Goal: Navigation & Orientation: Find specific page/section

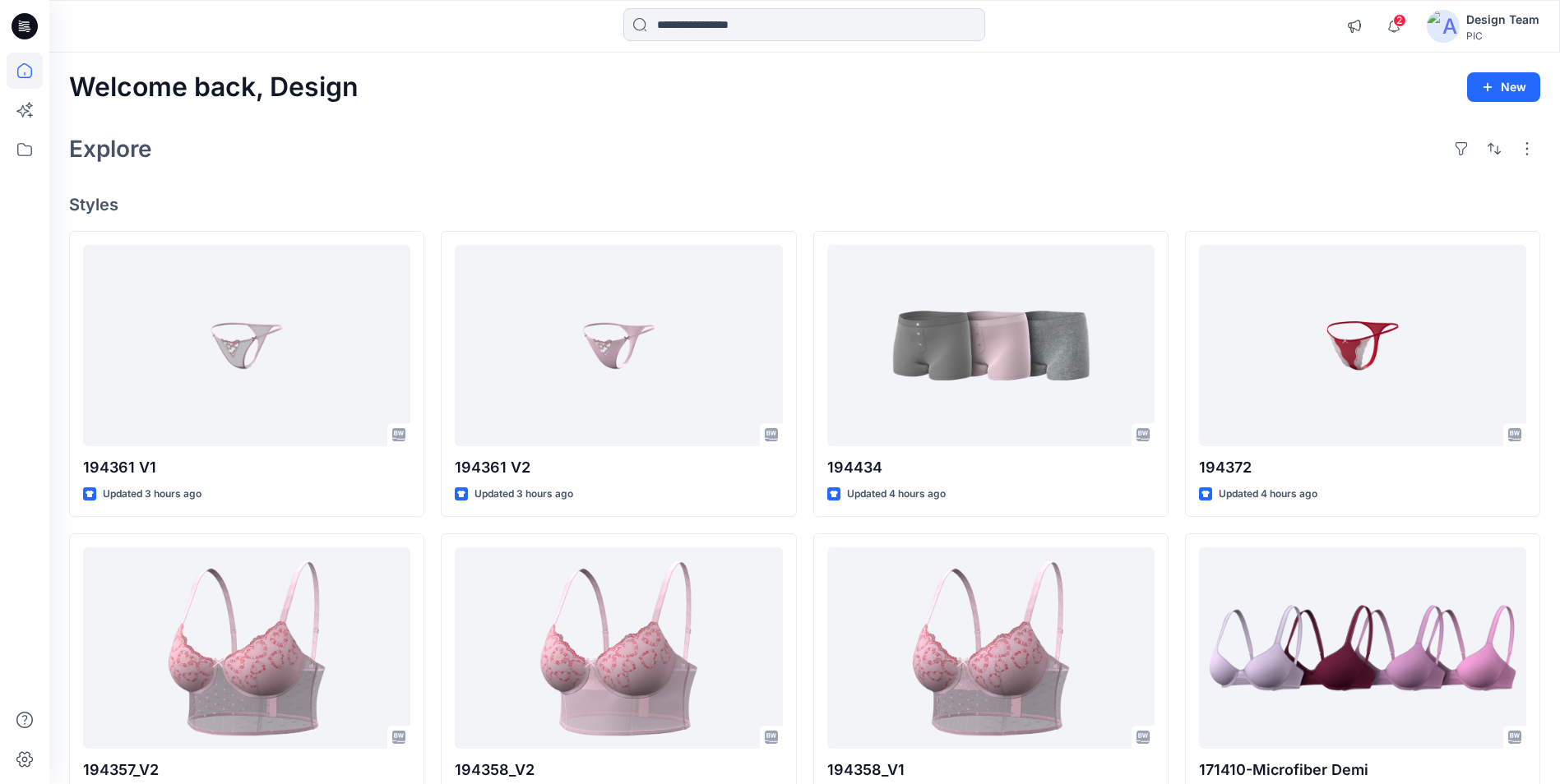
scroll to position [2231, 0]
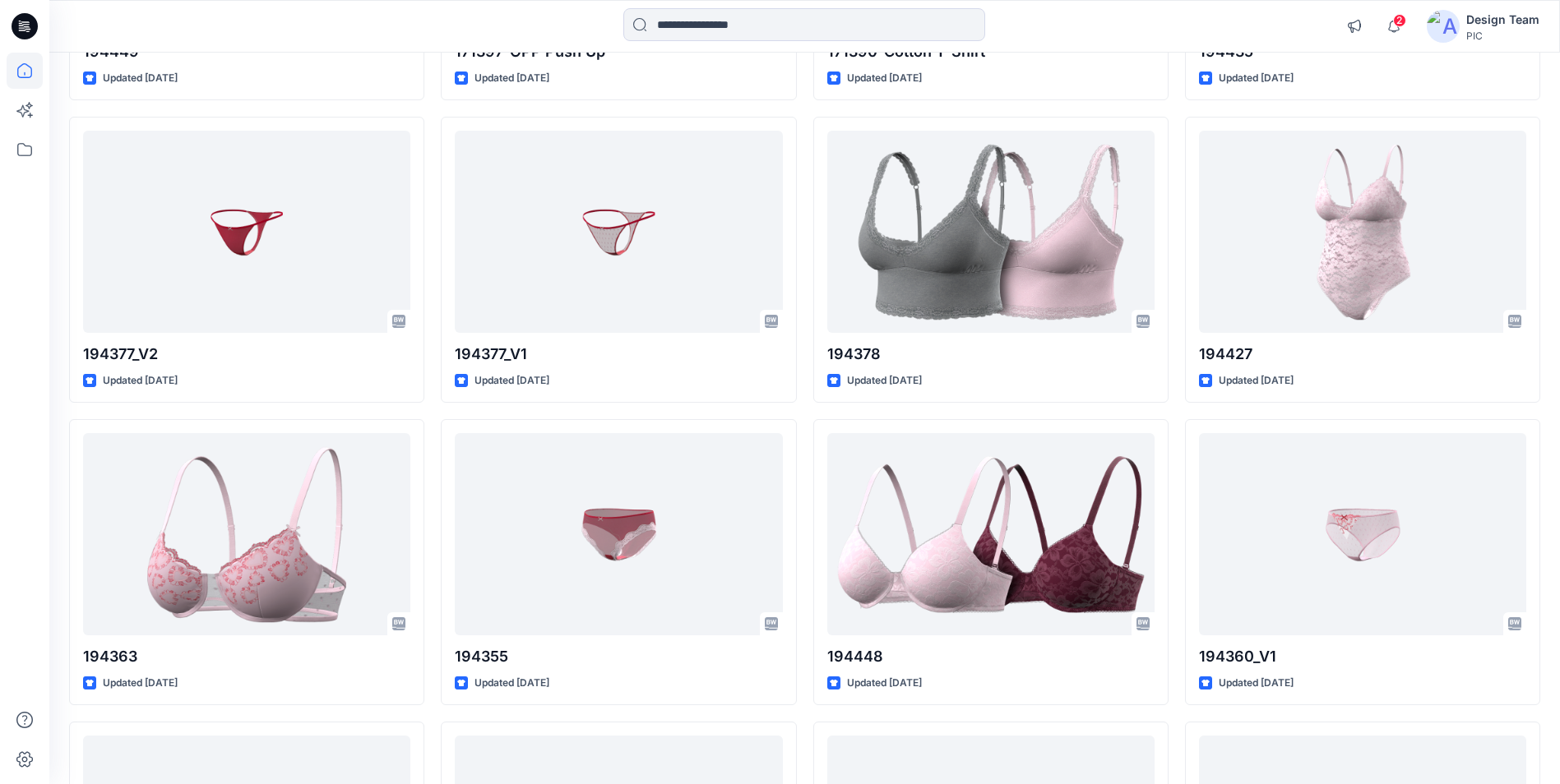
click at [763, 720] on div "194361 V2 Updated 3 hours ago 194358_V2 Updated a day ago 194362_V2 Updated [DA…" at bounding box center [619, 260] width 355 height 4522
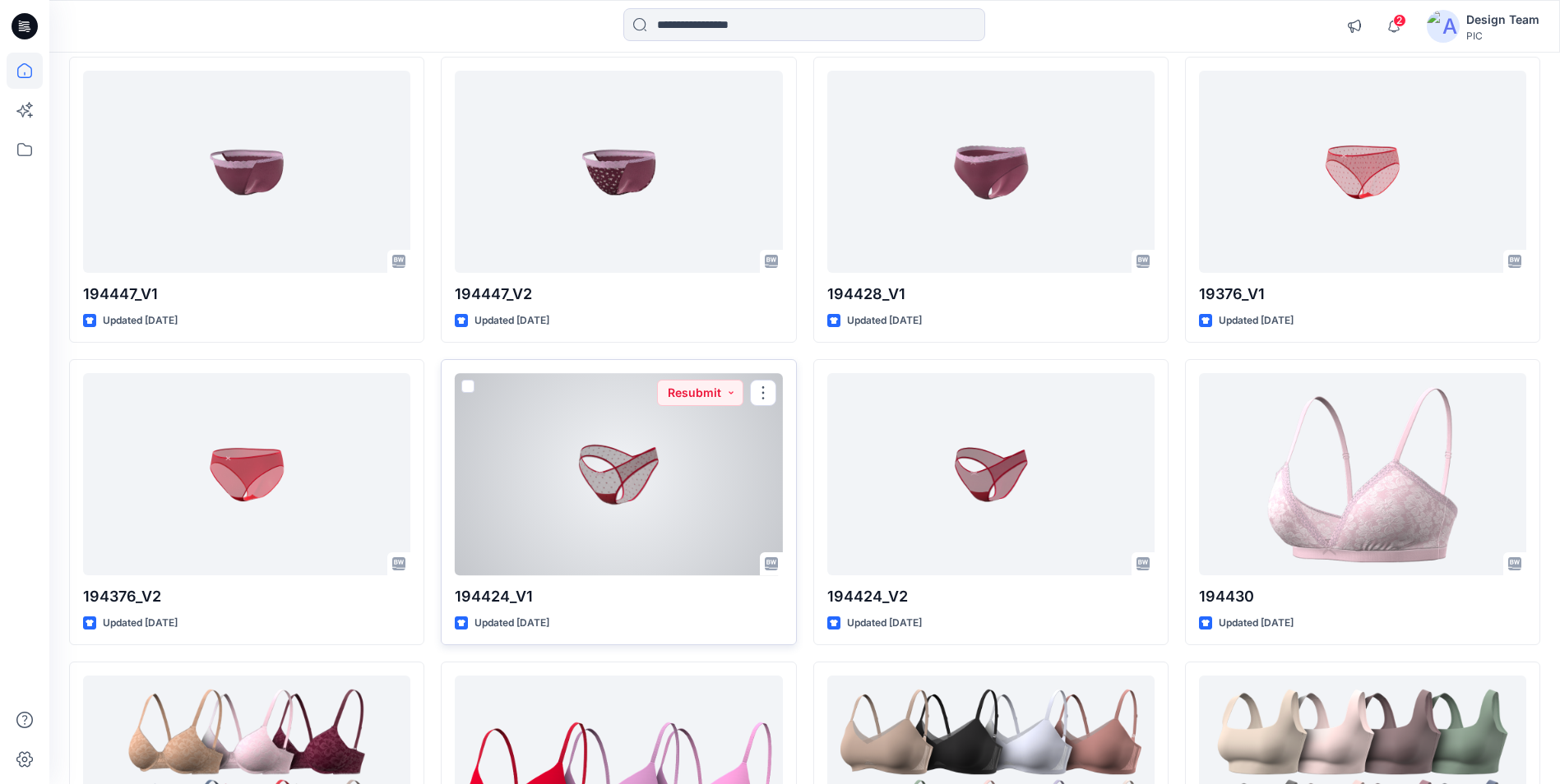
scroll to position [3218, 0]
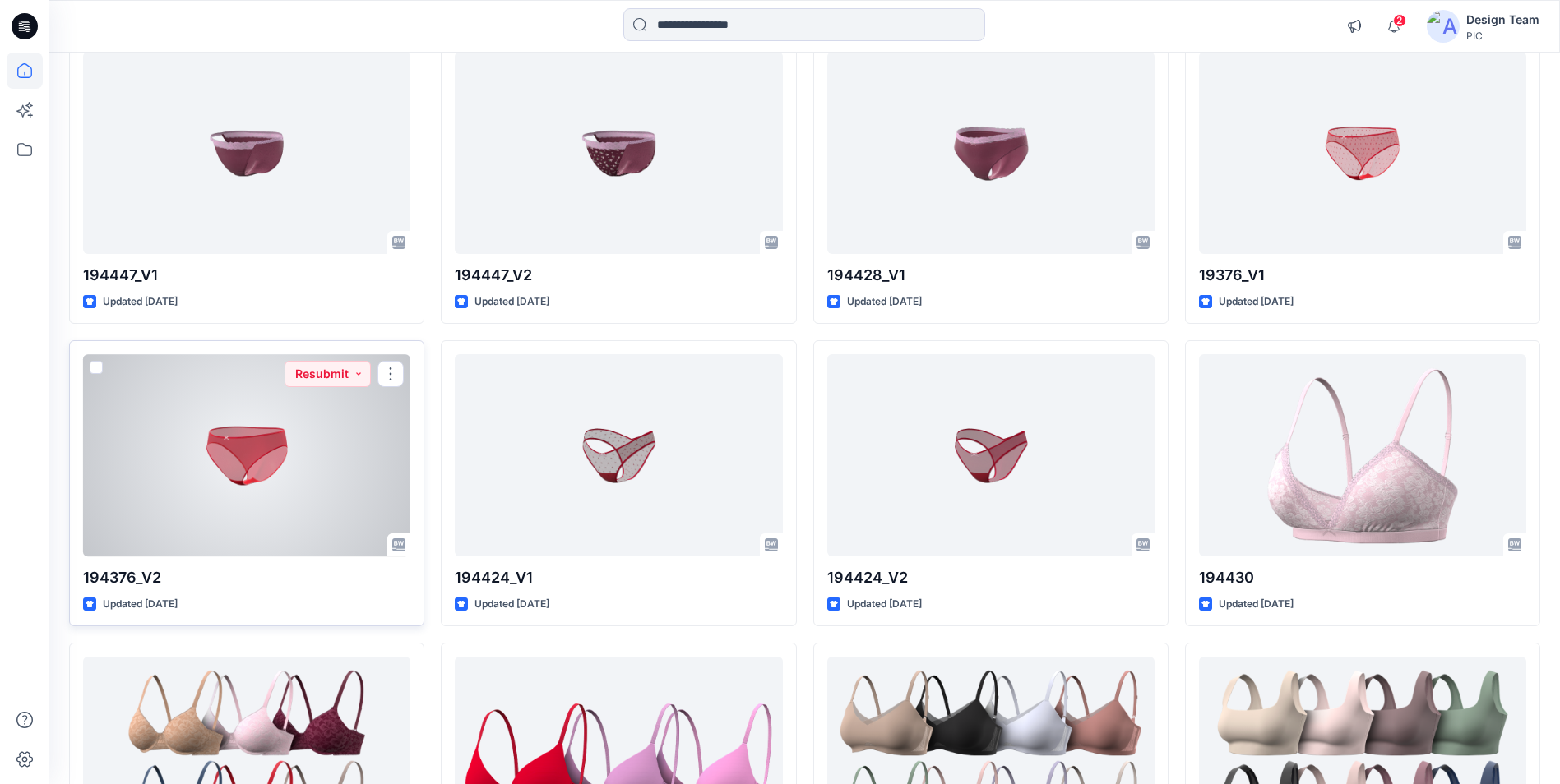
click at [396, 417] on div at bounding box center [247, 455] width 327 height 202
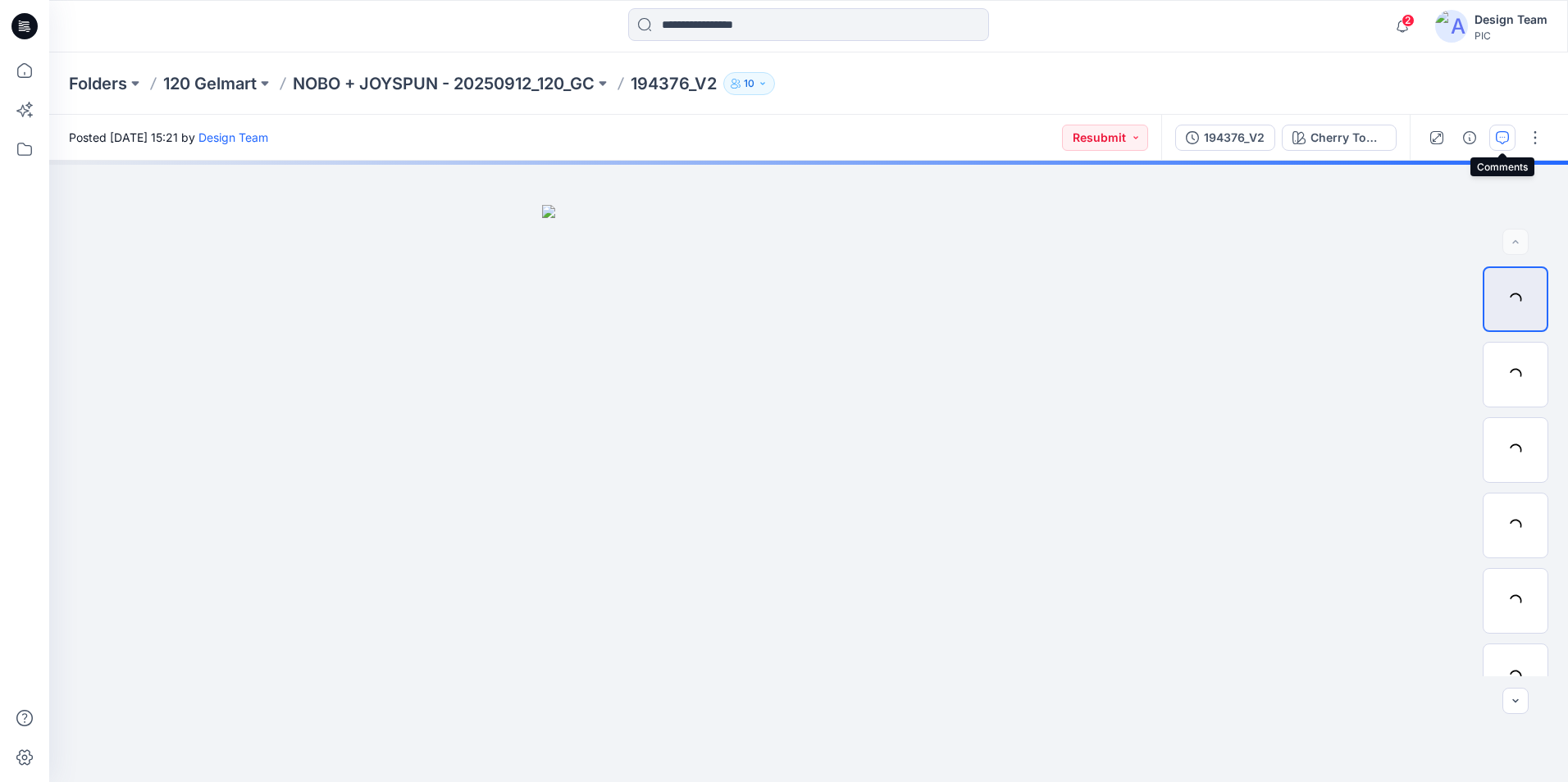
click at [1506, 143] on icon "button" at bounding box center [1502, 137] width 13 height 13
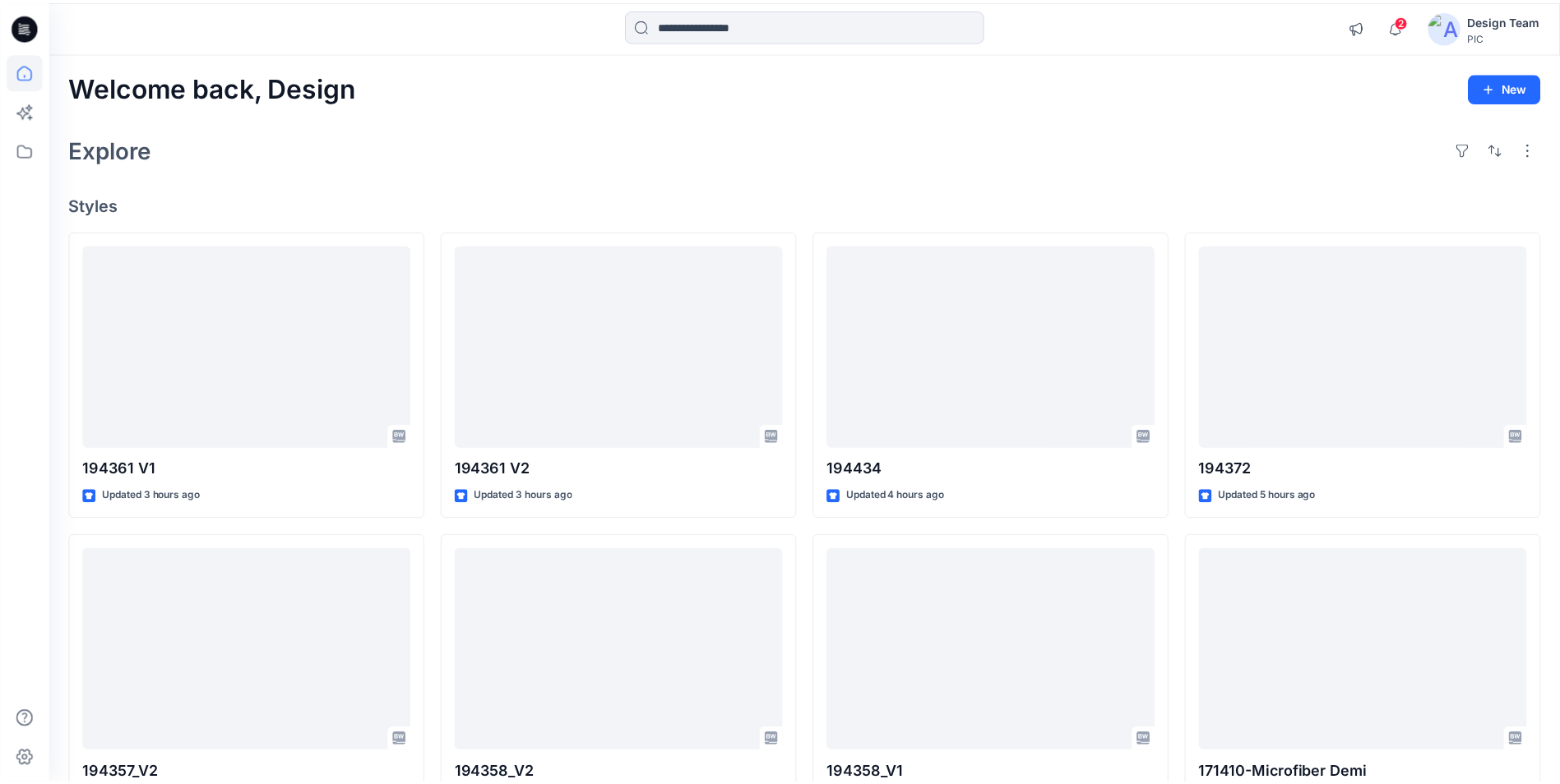
scroll to position [3218, 0]
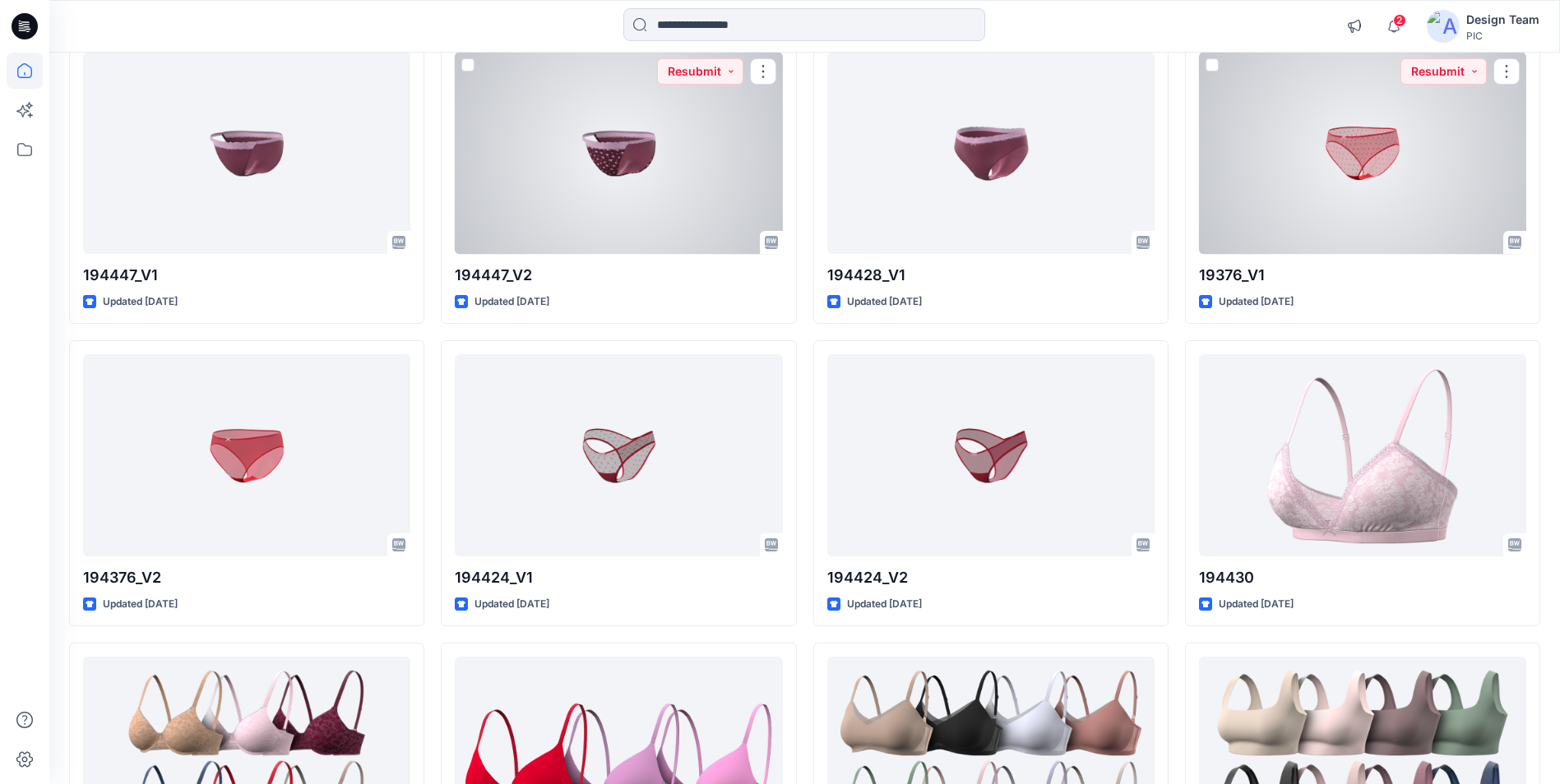
click at [1431, 162] on div at bounding box center [1363, 153] width 327 height 202
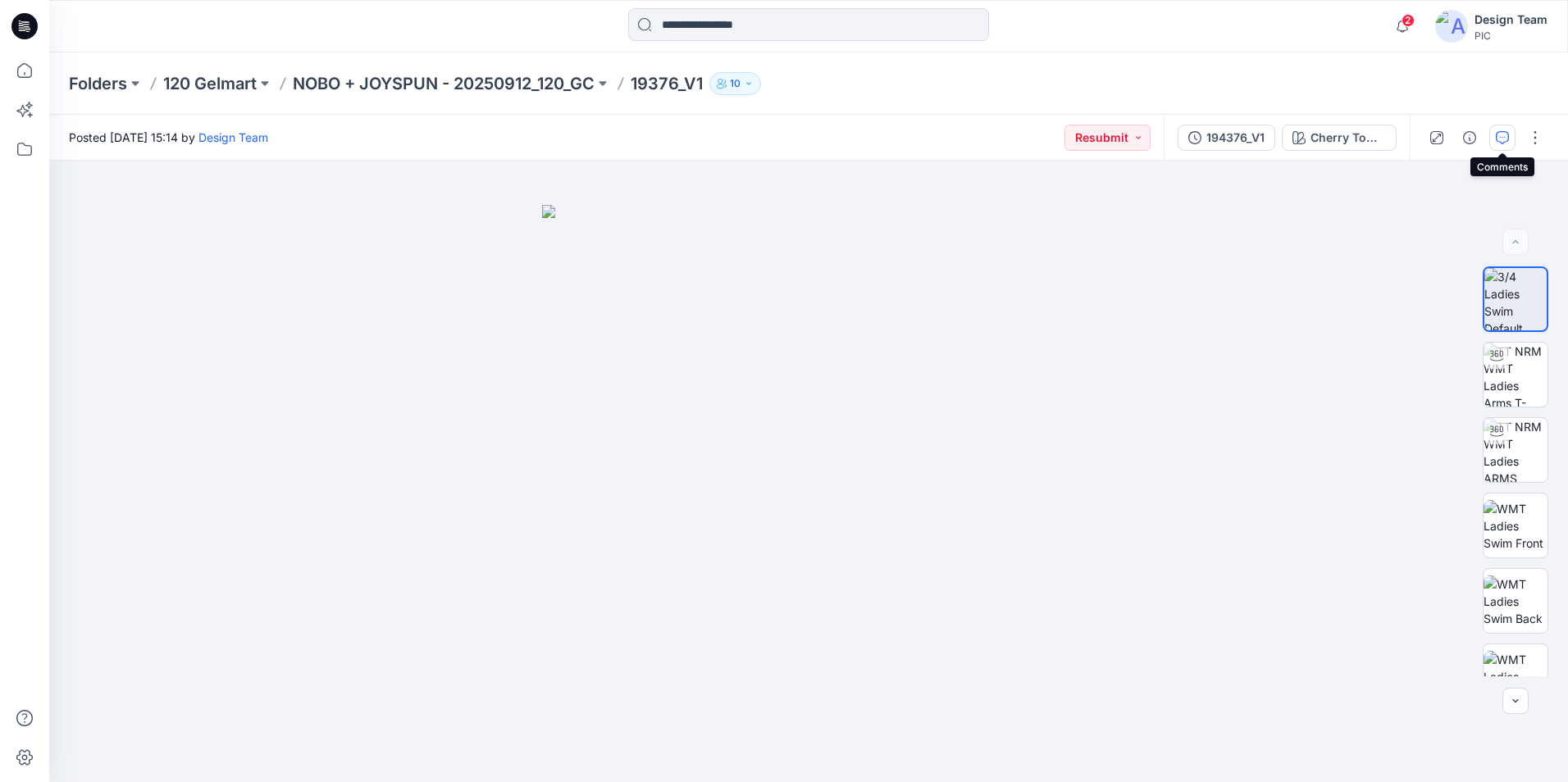
click at [1498, 142] on icon "button" at bounding box center [1502, 137] width 13 height 13
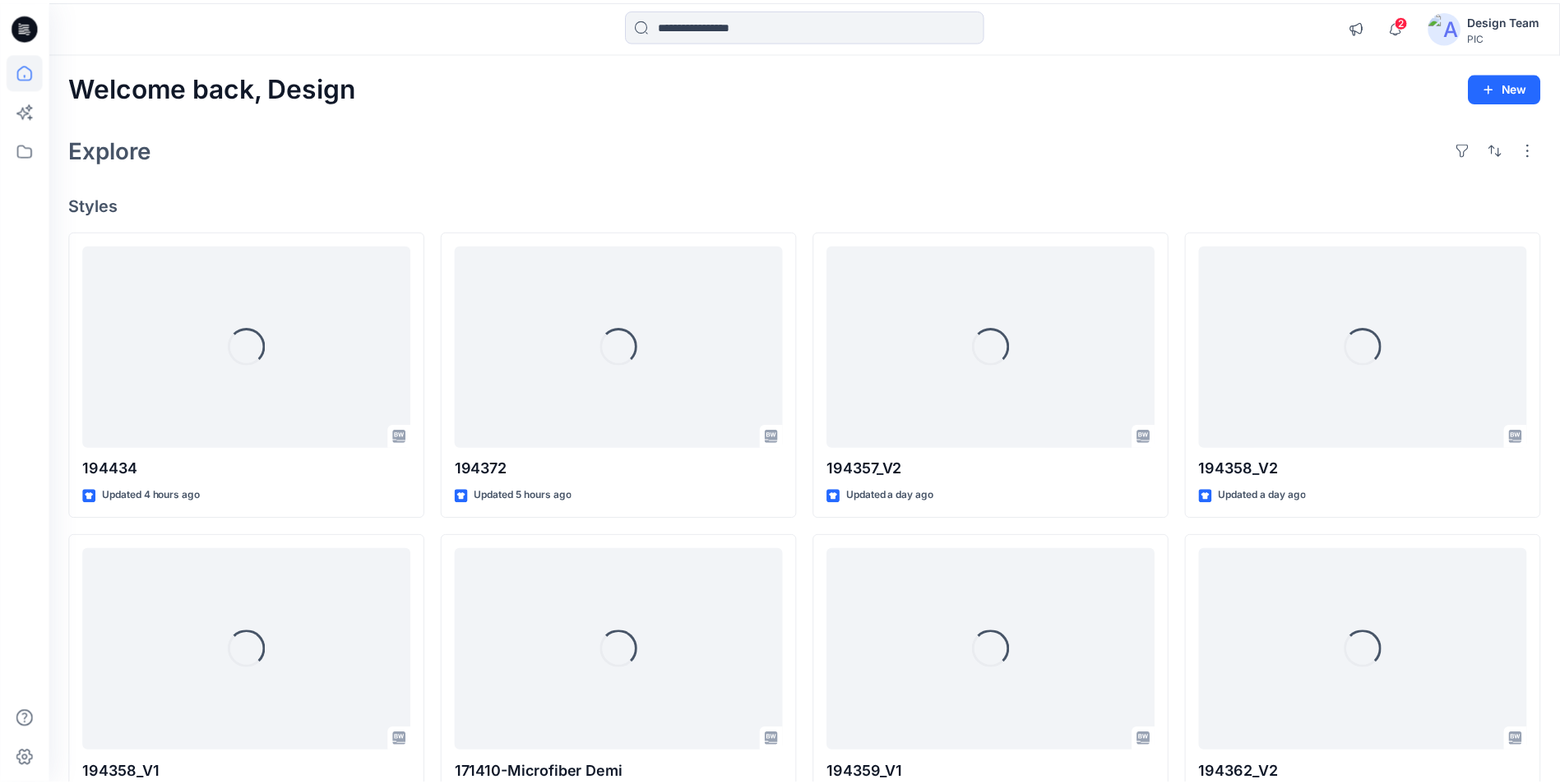
scroll to position [3218, 0]
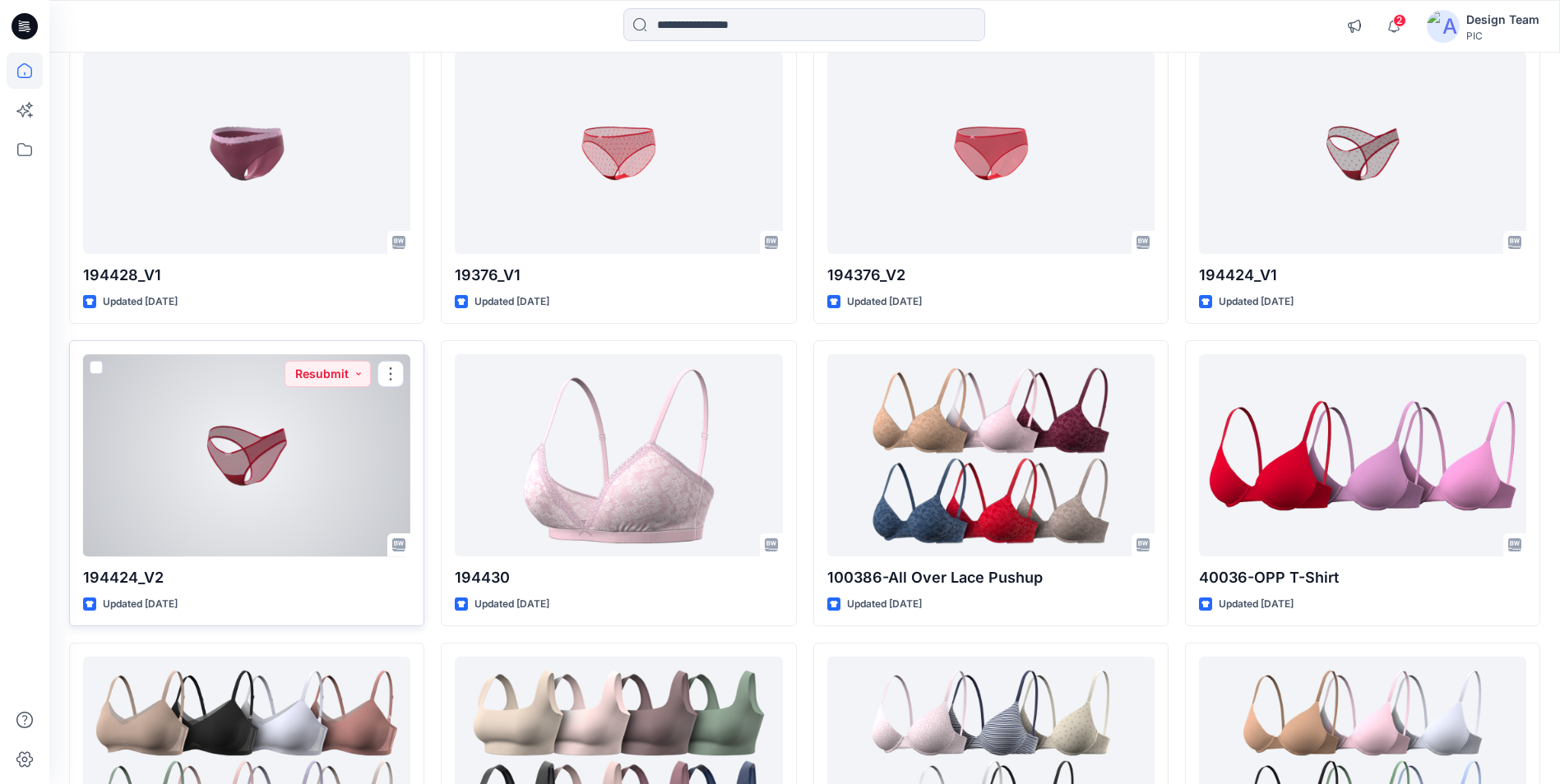
click at [269, 449] on div at bounding box center [247, 455] width 327 height 202
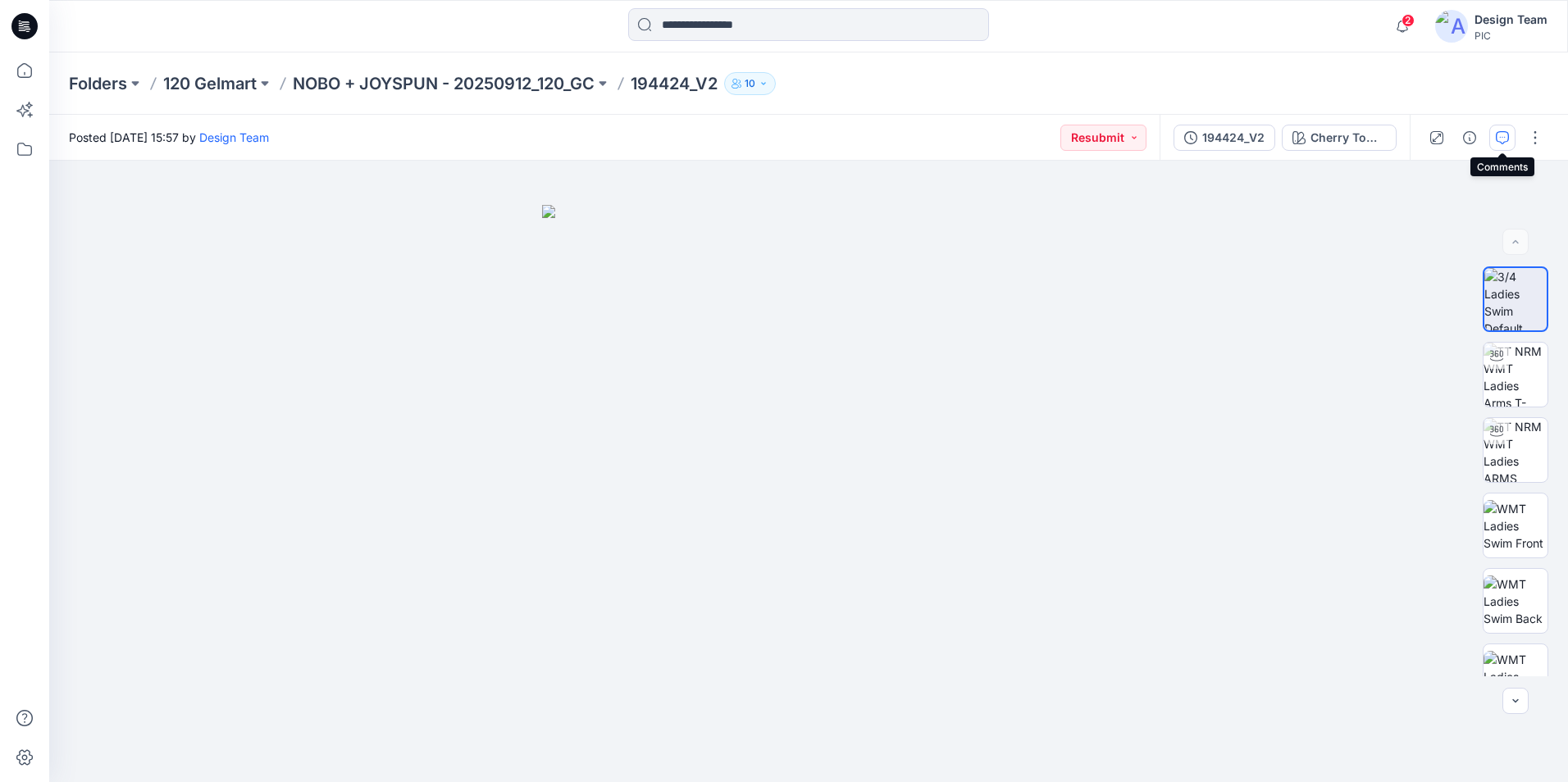
click at [1508, 131] on icon "button" at bounding box center [1502, 137] width 13 height 13
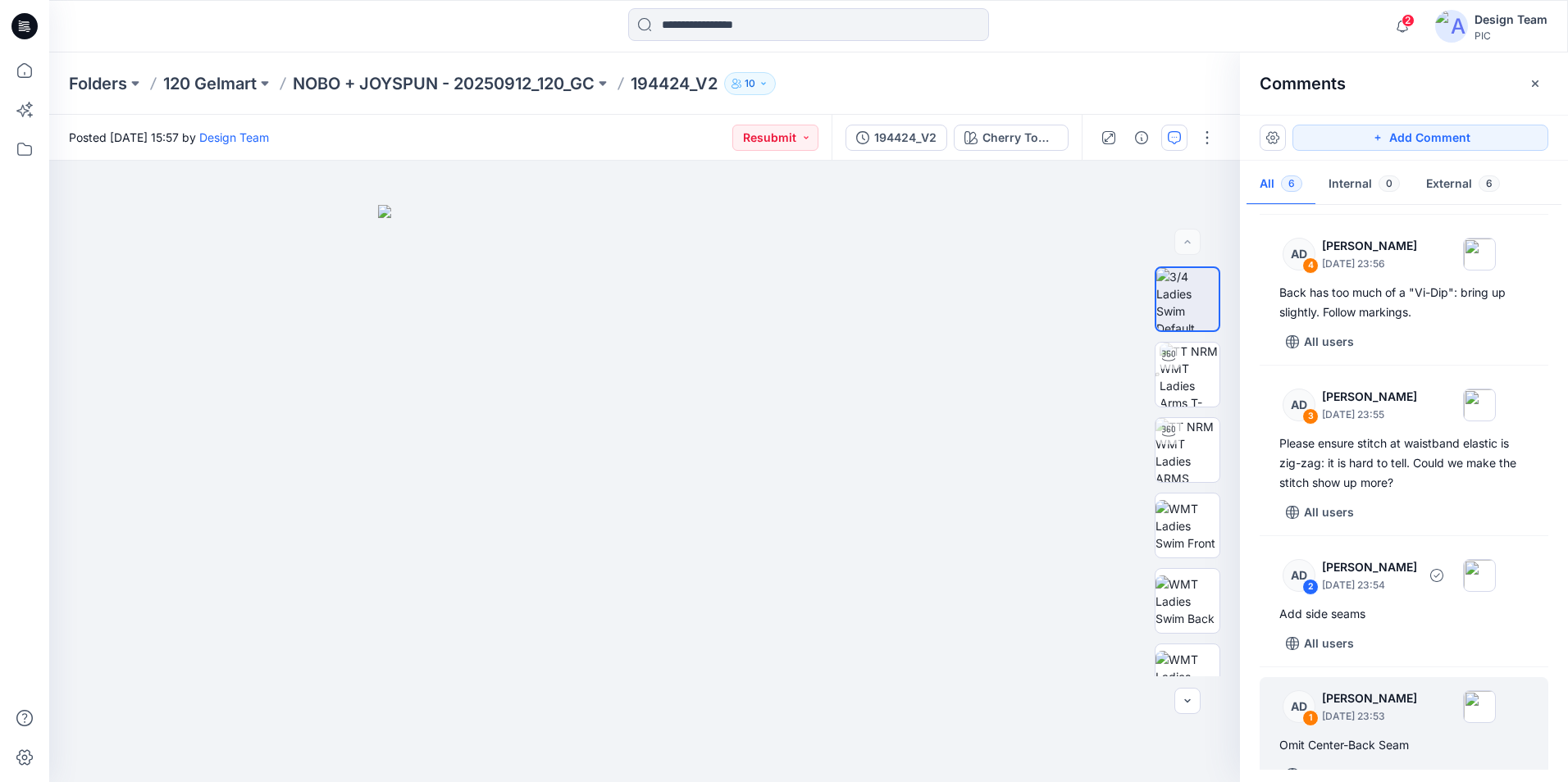
scroll to position [324, 0]
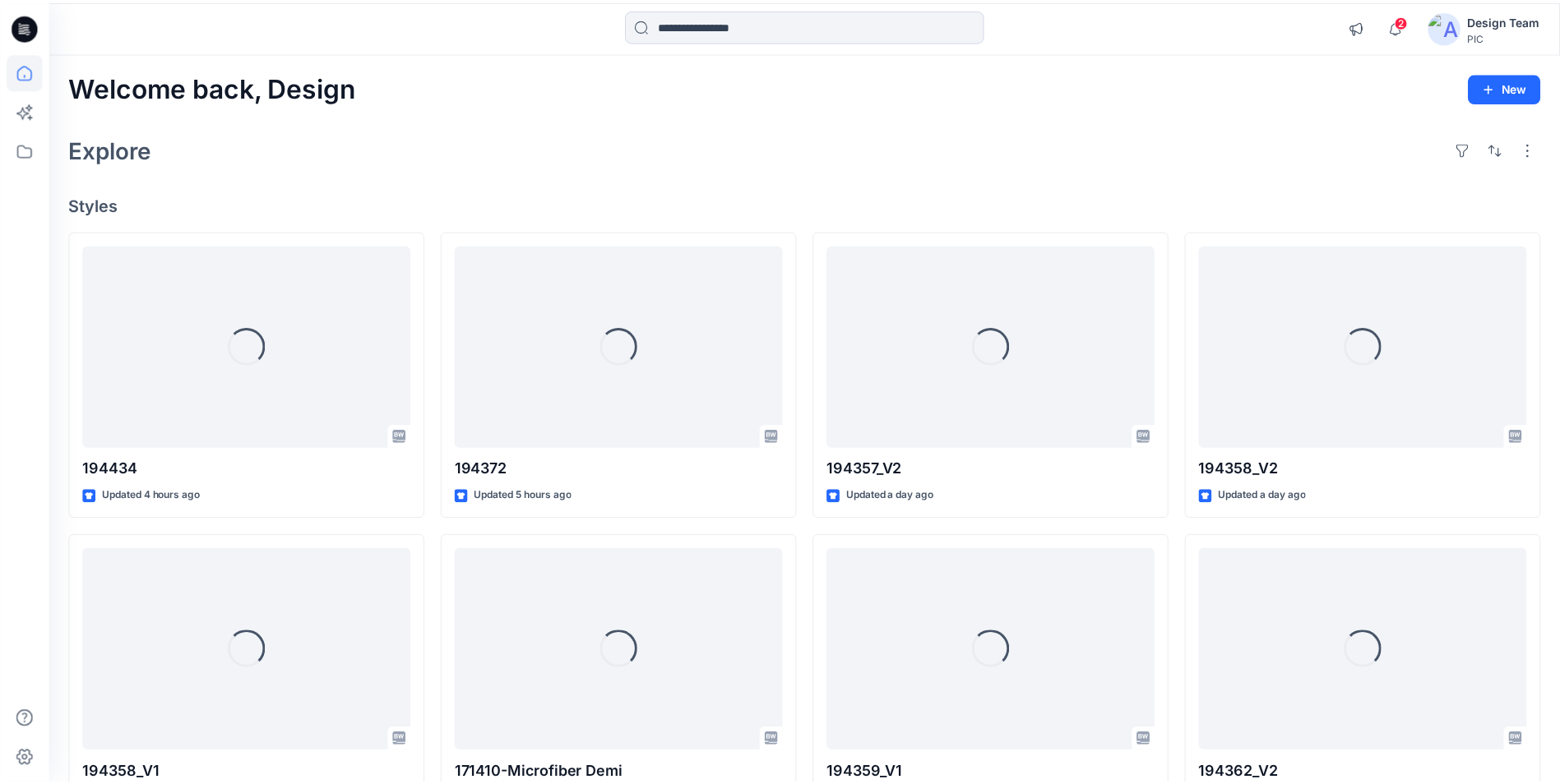
scroll to position [3218, 0]
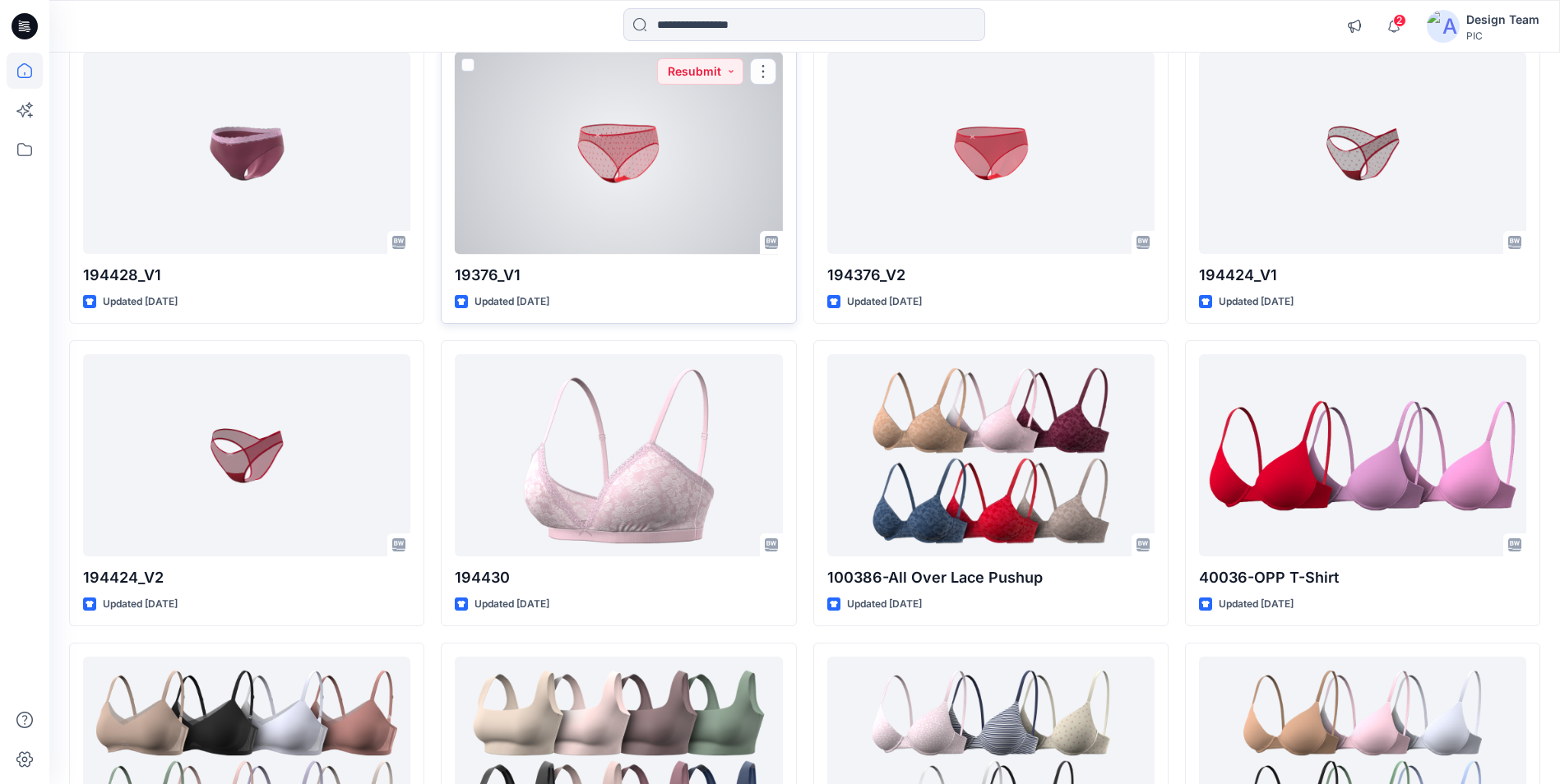
click at [650, 137] on div at bounding box center [619, 153] width 327 height 202
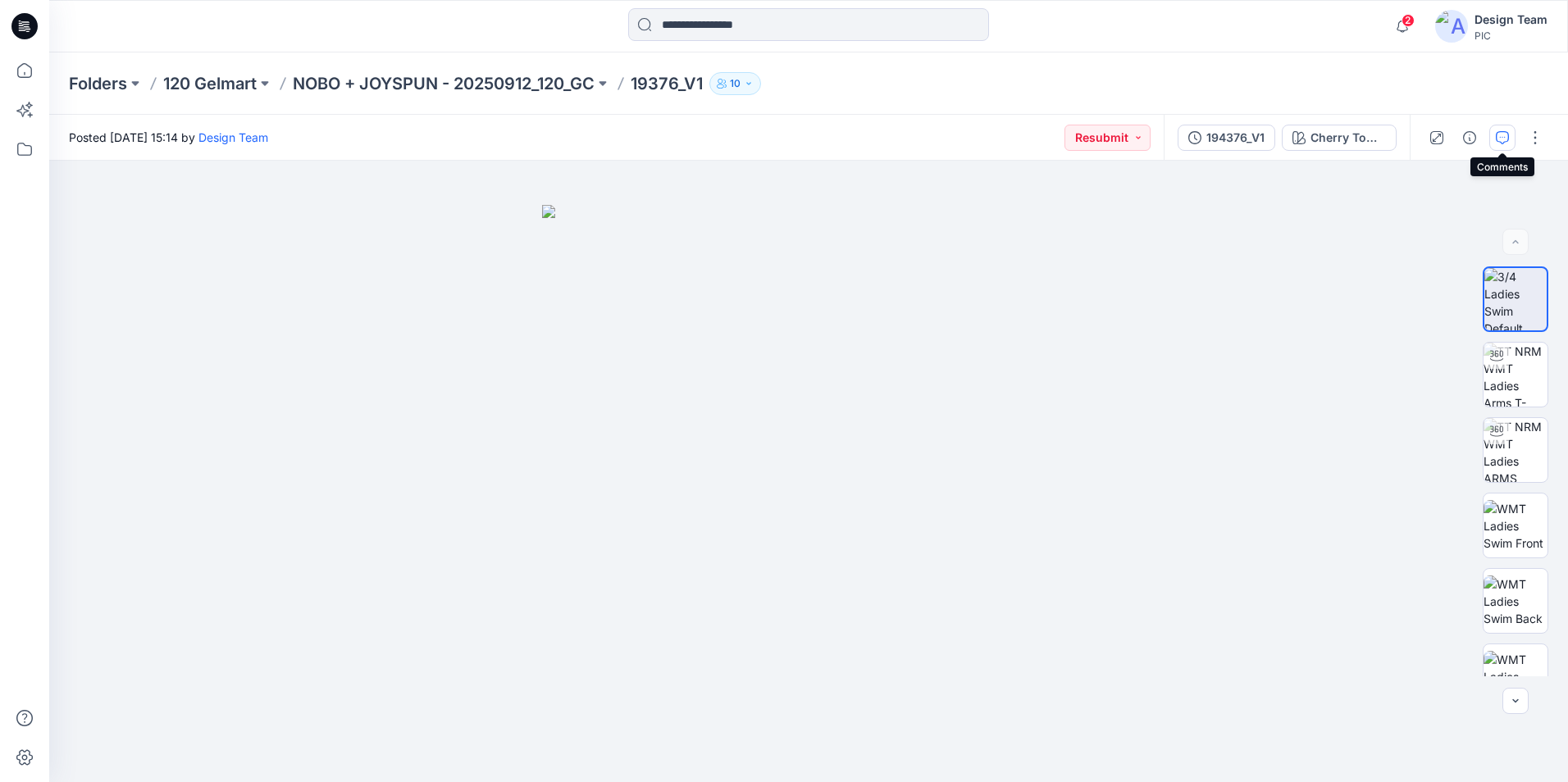
click at [1492, 145] on button "button" at bounding box center [1502, 137] width 26 height 26
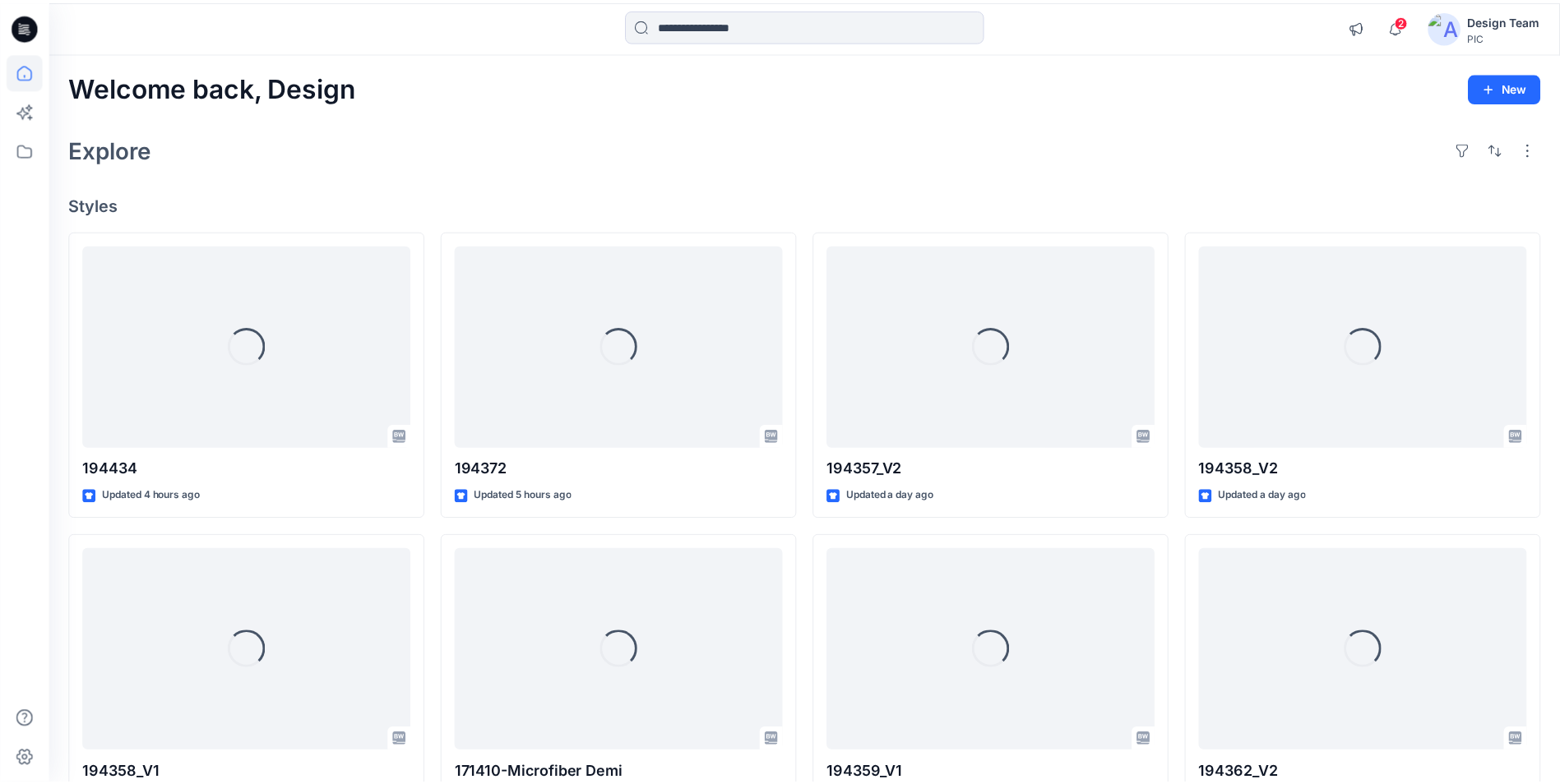
scroll to position [3218, 0]
